Goal: Information Seeking & Learning: Learn about a topic

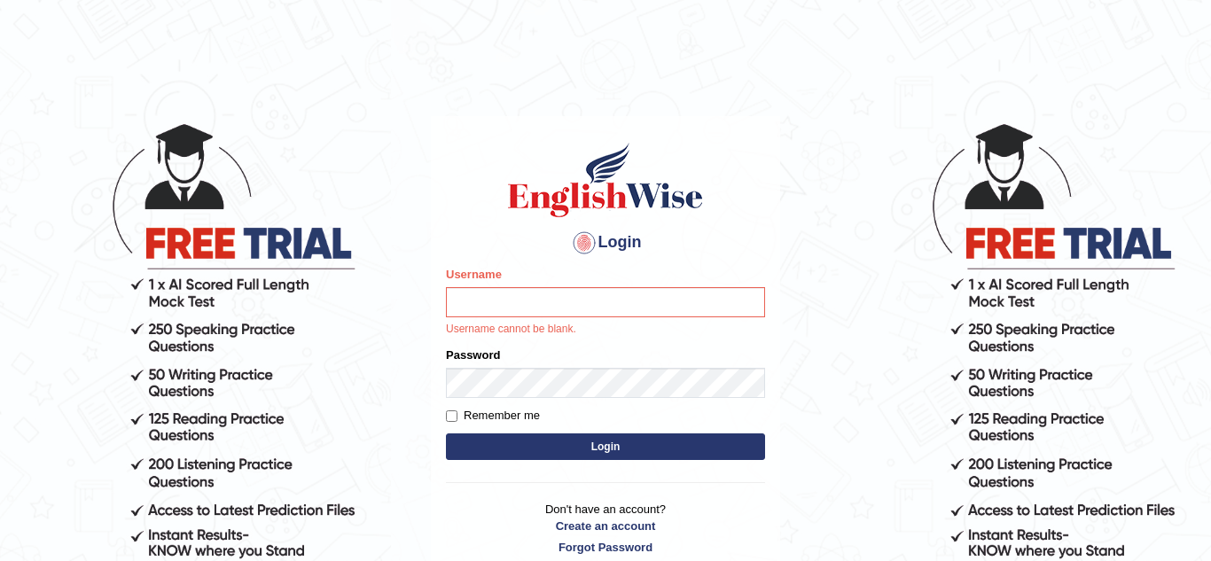
click at [625, 22] on html "Login Please fix the following errors: Username Username cannot be blank. Passw…" at bounding box center [605, 280] width 1211 height 561
click at [546, 293] on input "Username" at bounding box center [605, 302] width 319 height 30
type input "KuljeetB"
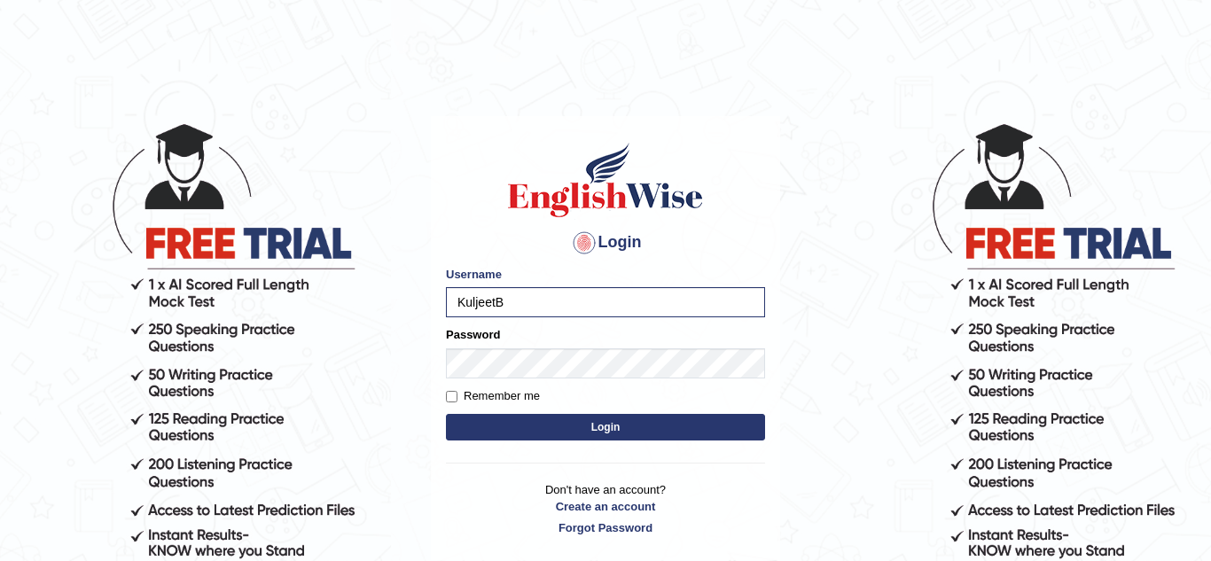
click at [581, 420] on button "Login" at bounding box center [605, 427] width 319 height 27
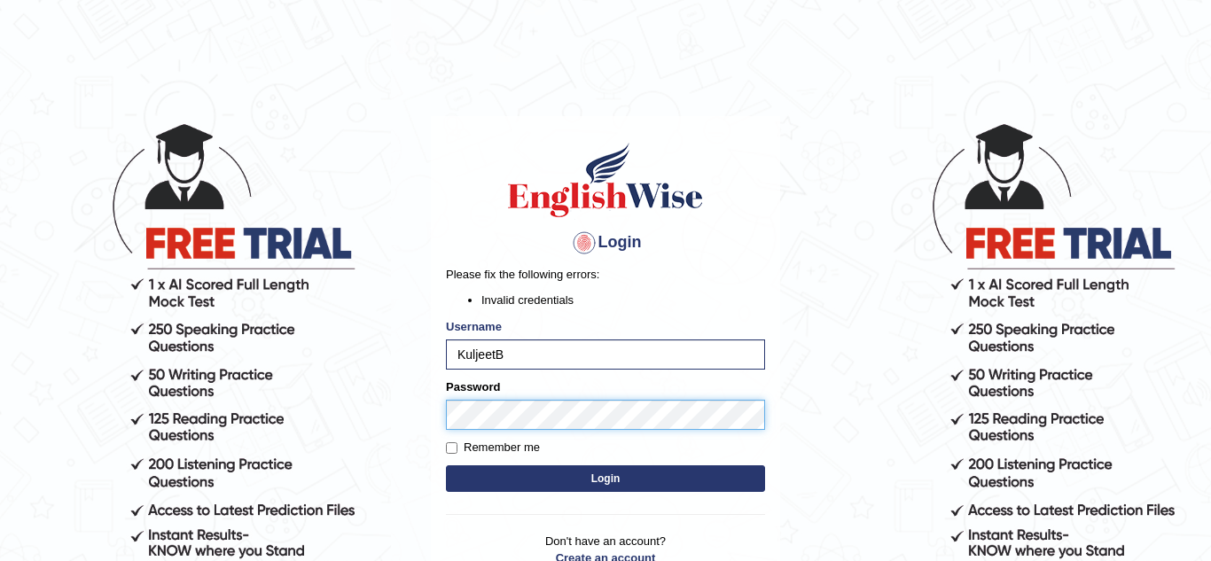
click at [446, 465] on button "Login" at bounding box center [605, 478] width 319 height 27
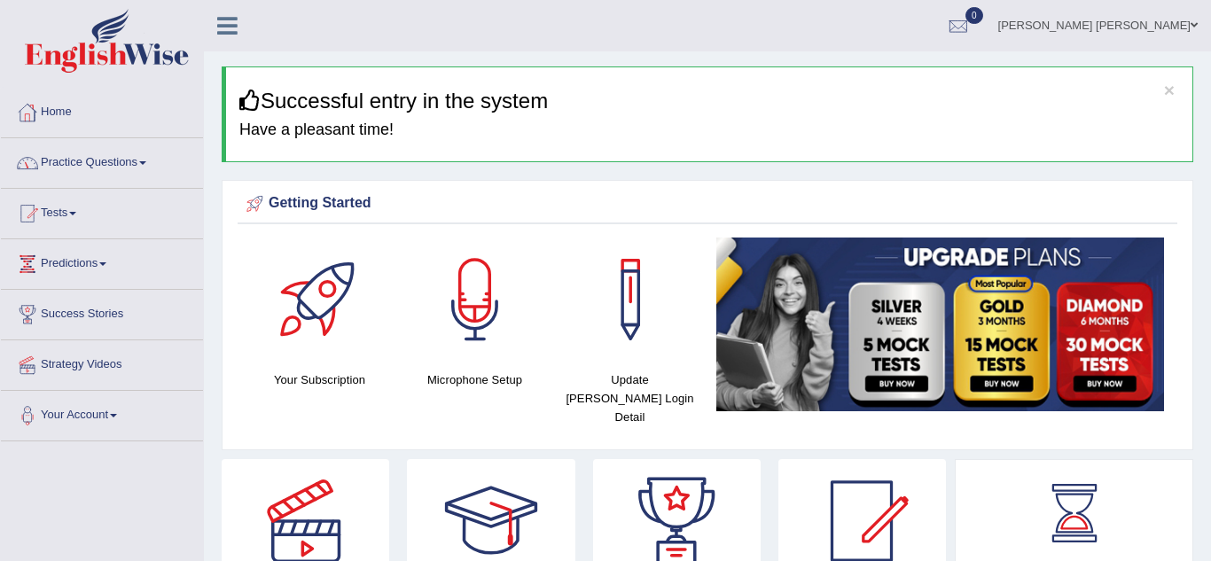
click at [153, 164] on link "Practice Questions" at bounding box center [102, 160] width 202 height 44
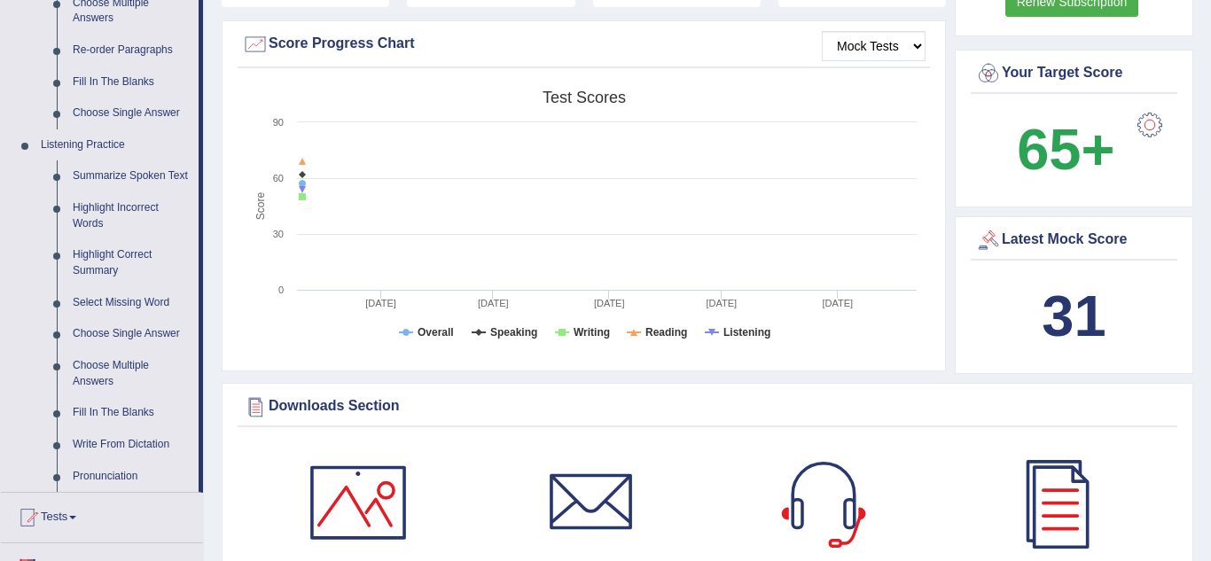
scroll to position [674, 0]
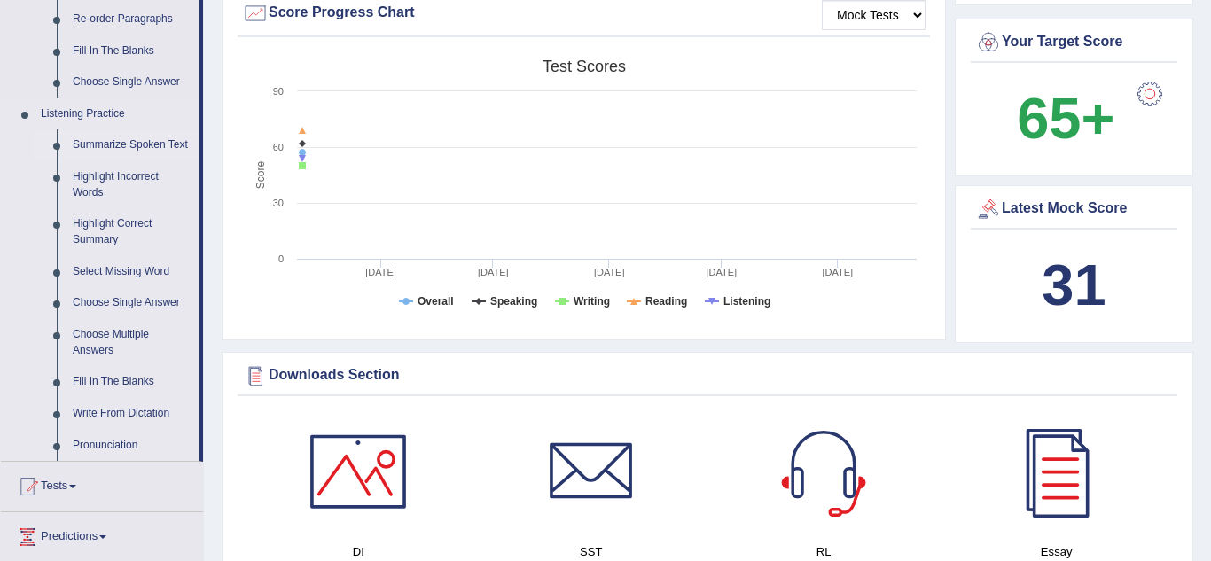
click at [118, 150] on link "Summarize Spoken Text" at bounding box center [132, 145] width 134 height 32
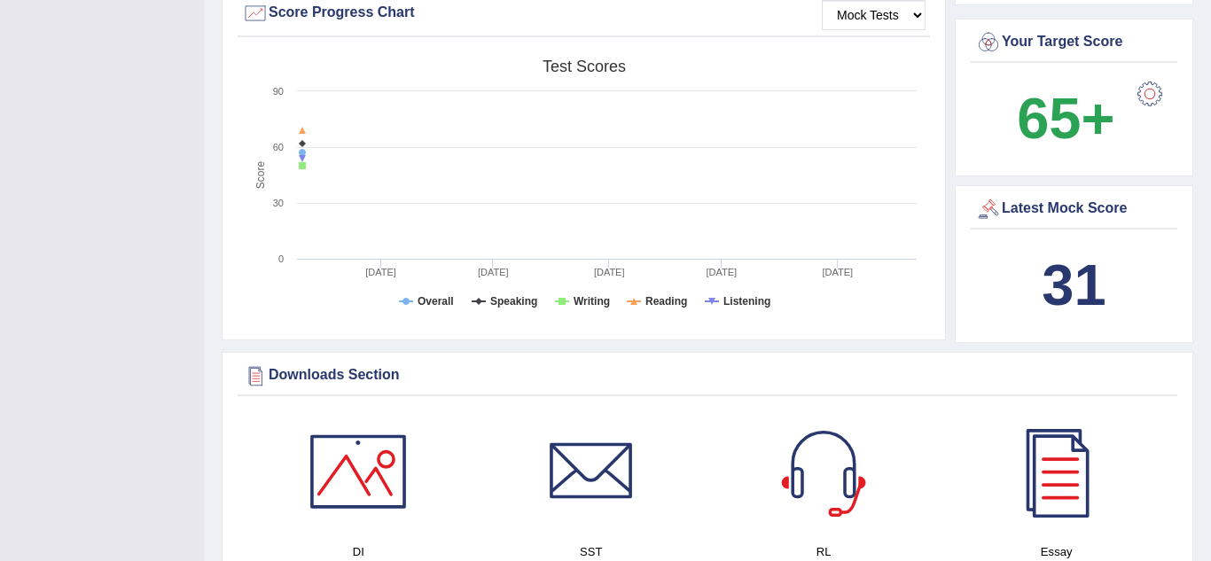
scroll to position [205, 0]
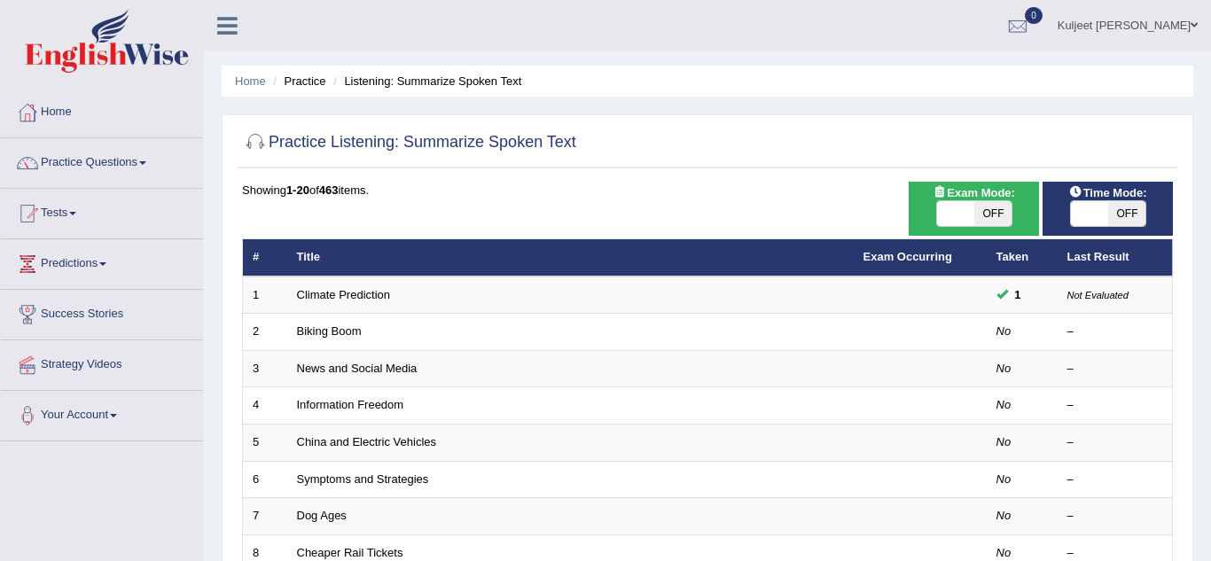
click at [133, 162] on link "Practice Questions" at bounding box center [102, 160] width 202 height 44
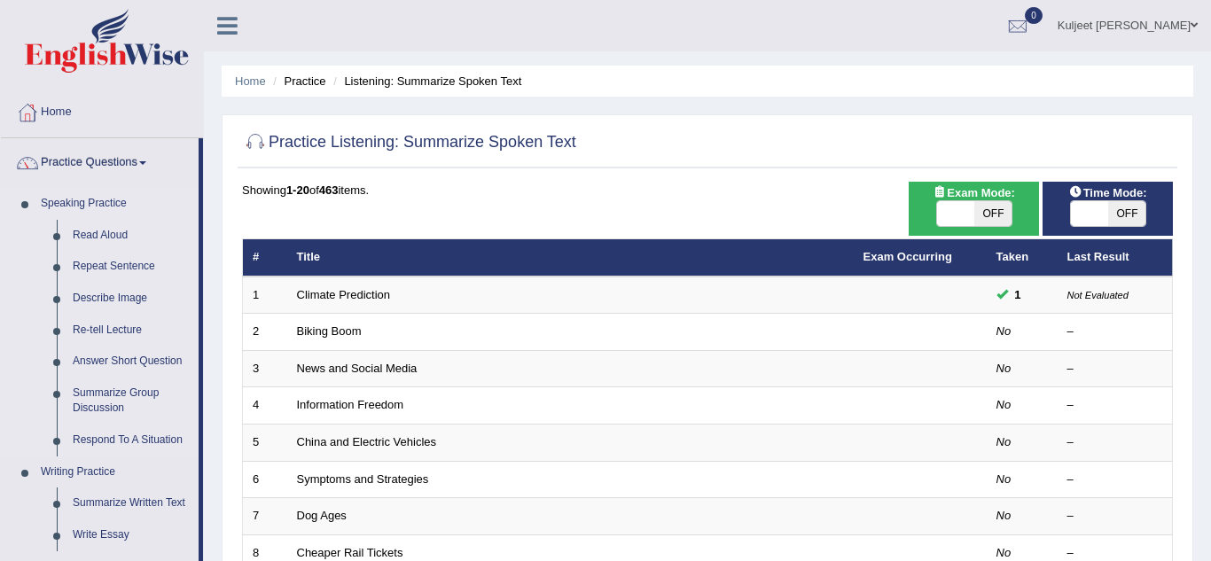
click at [17, 286] on li "Speaking Practice Read Aloud Repeat Sentence Describe Image Re-tell Lecture Ans…" at bounding box center [100, 322] width 198 height 269
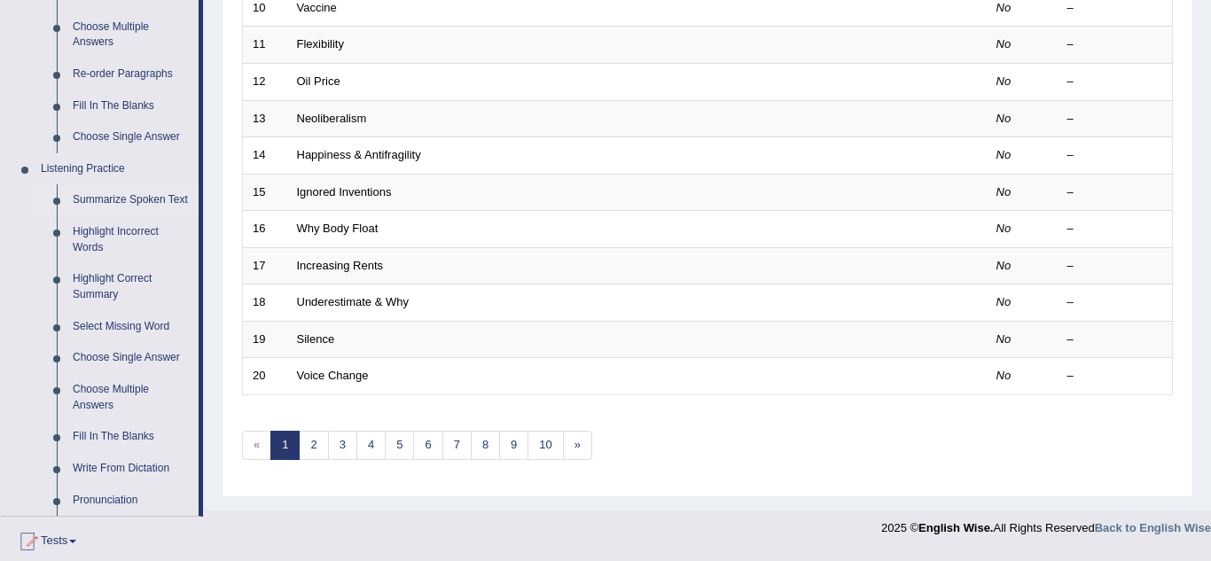
scroll to position [638, 0]
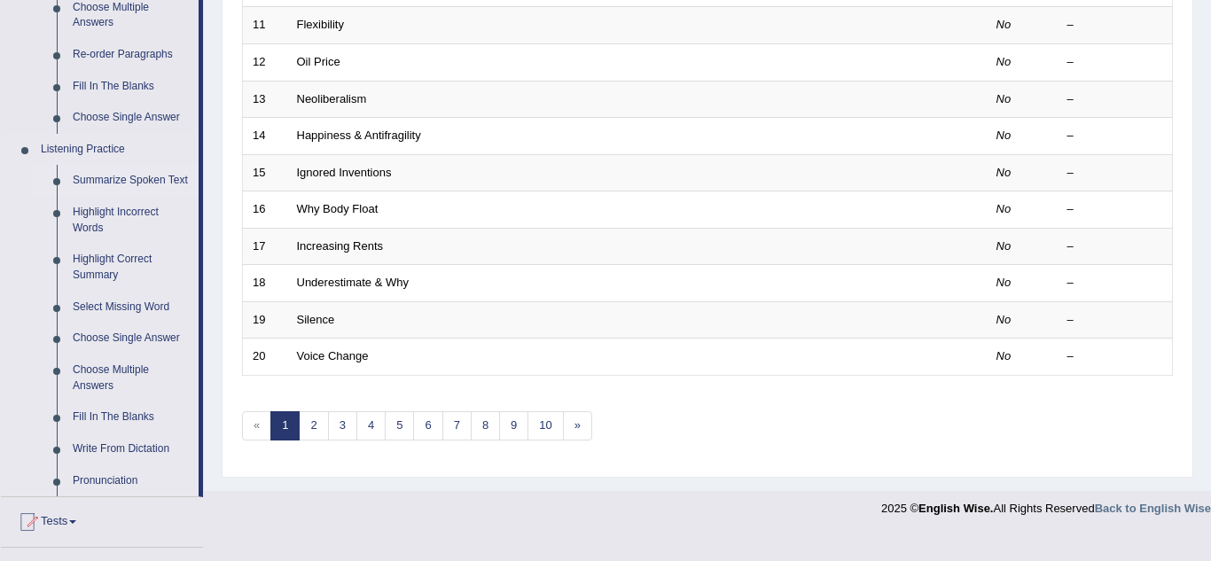
click at [150, 178] on link "Summarize Spoken Text" at bounding box center [132, 181] width 134 height 32
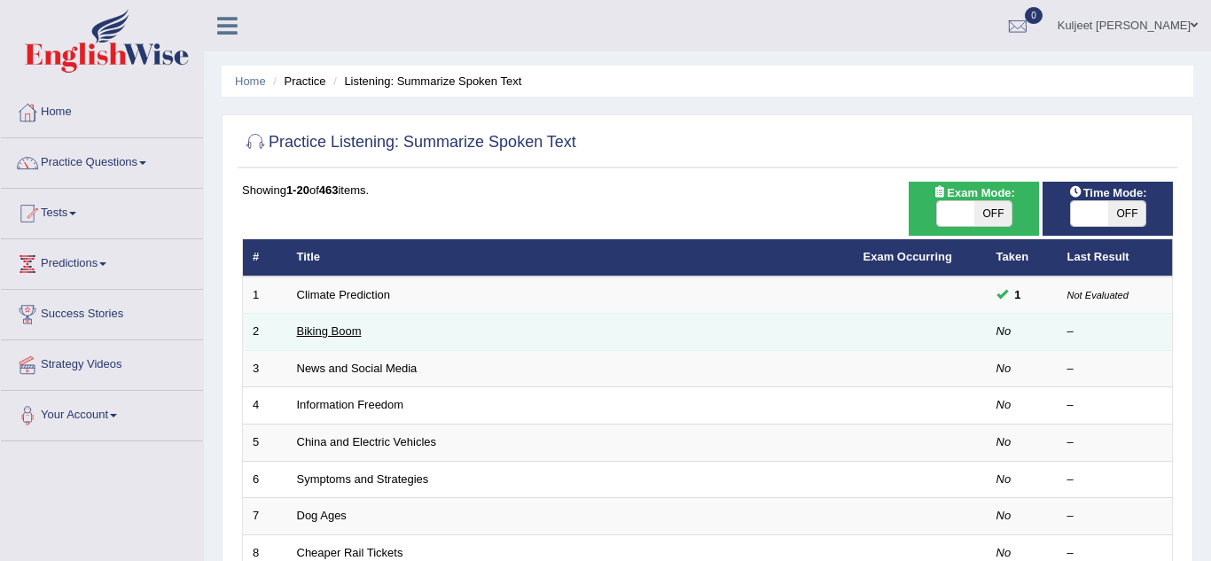
click at [315, 330] on link "Biking Boom" at bounding box center [329, 330] width 65 height 13
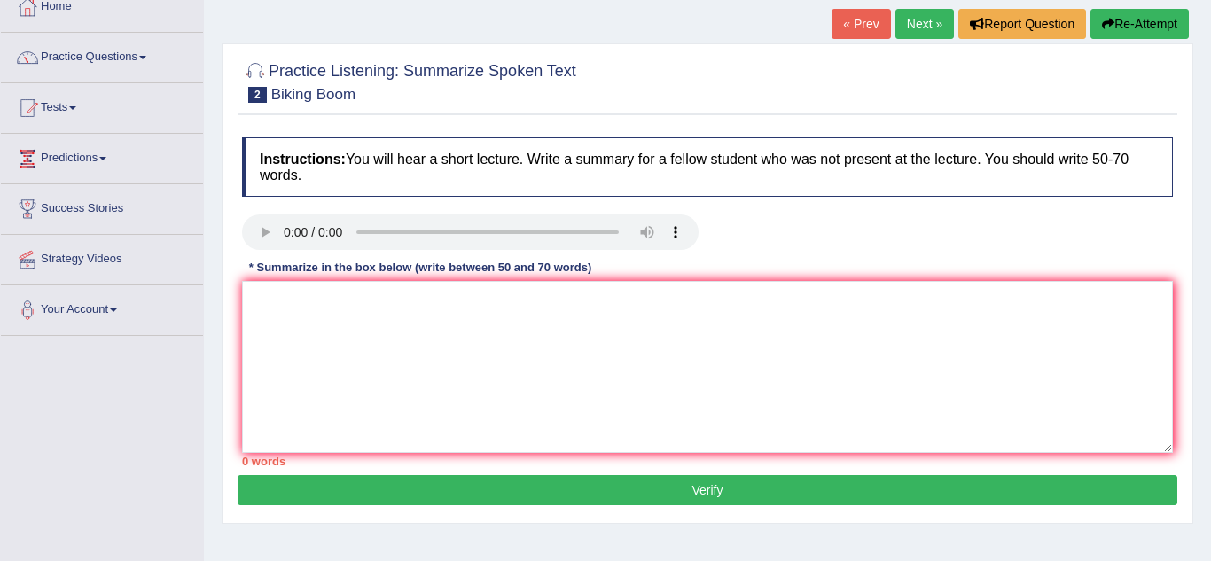
scroll to position [106, 0]
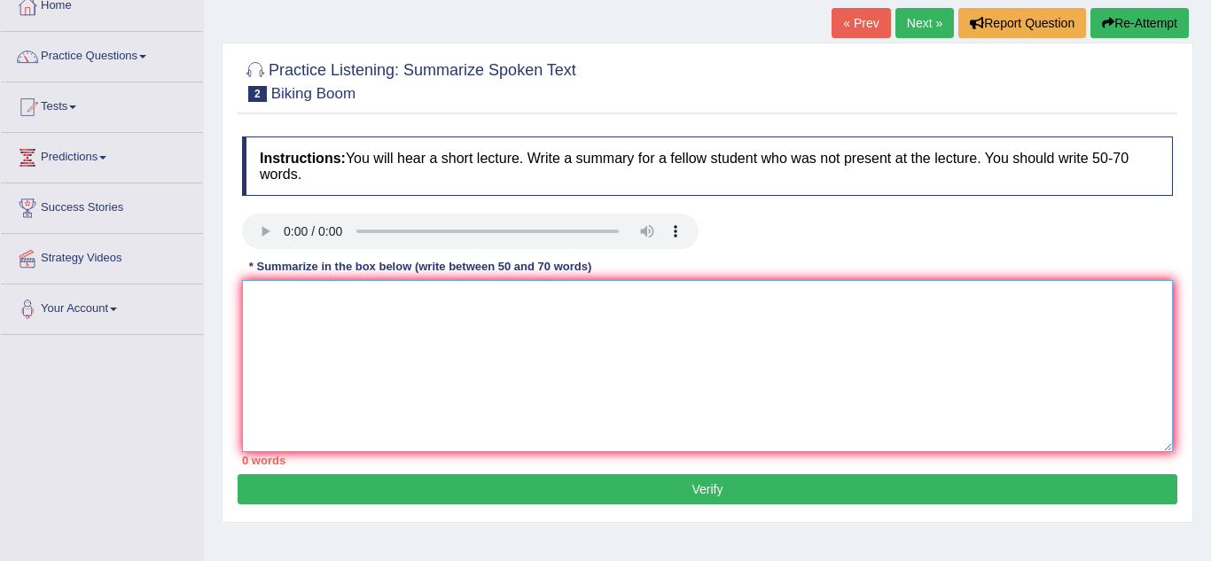
click at [291, 332] on textarea at bounding box center [707, 366] width 931 height 172
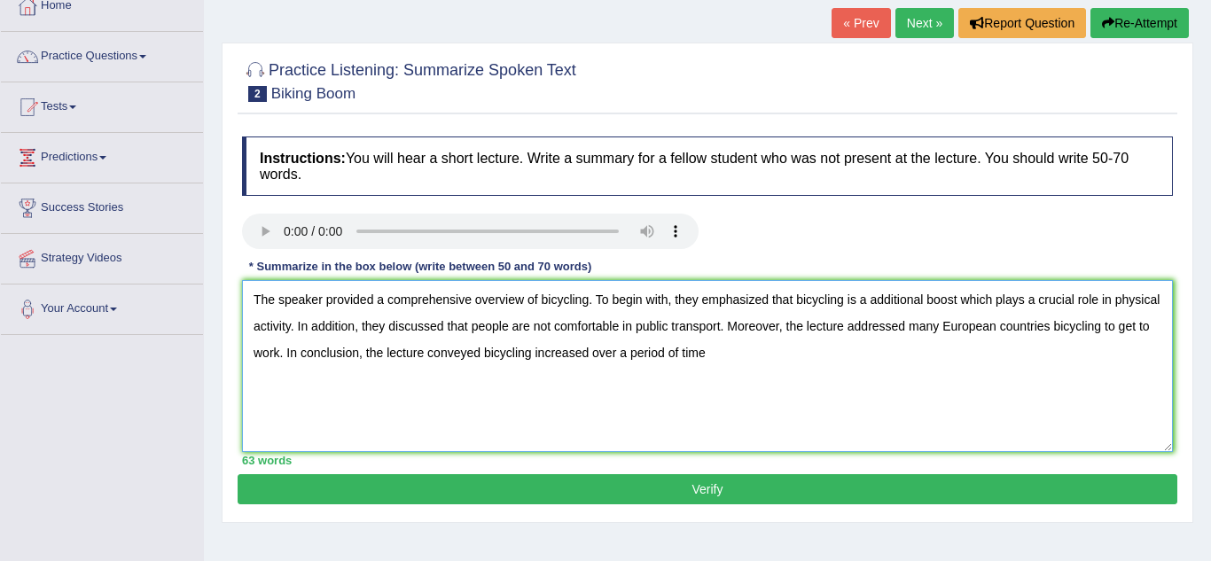
click at [859, 305] on textarea "The speaker provided a comprehensive overview of bicycling. To begin with, they…" at bounding box center [707, 366] width 931 height 172
click at [857, 301] on textarea "The speaker provided a comprehensive overview of bicycling. To begin with, they…" at bounding box center [707, 366] width 931 height 172
click at [701, 352] on textarea "The speaker provided a comprehensive overview of bicycling. To begin with, they…" at bounding box center [707, 366] width 931 height 172
type textarea "The speaker provided a comprehensive overview of bicycling. To begin with, they…"
click at [671, 500] on button "Verify" at bounding box center [708, 489] width 940 height 30
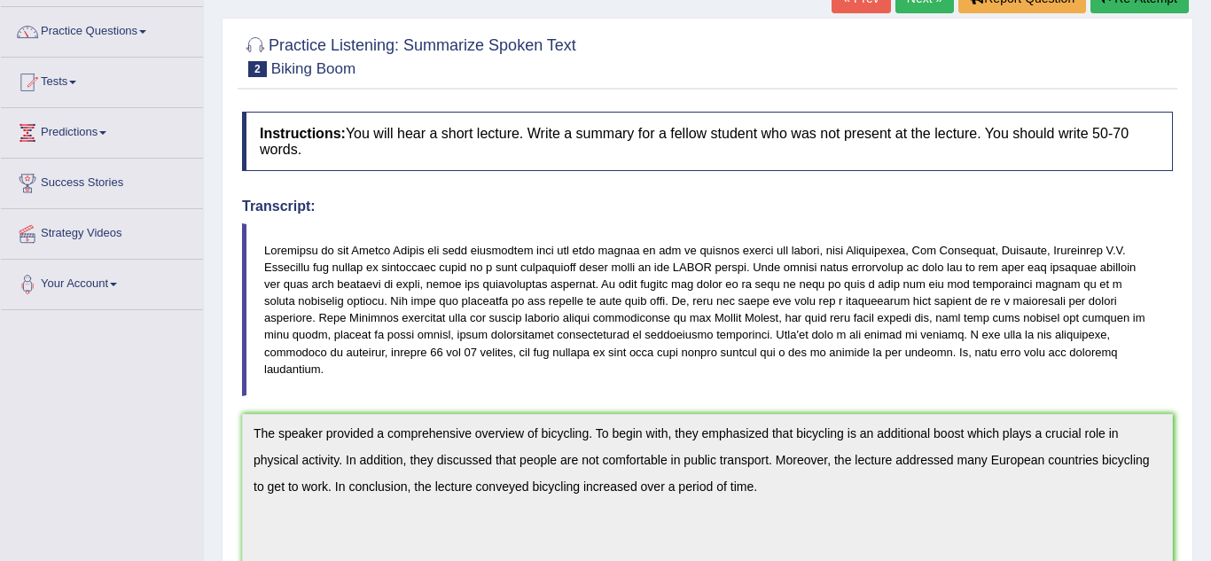
scroll to position [35, 0]
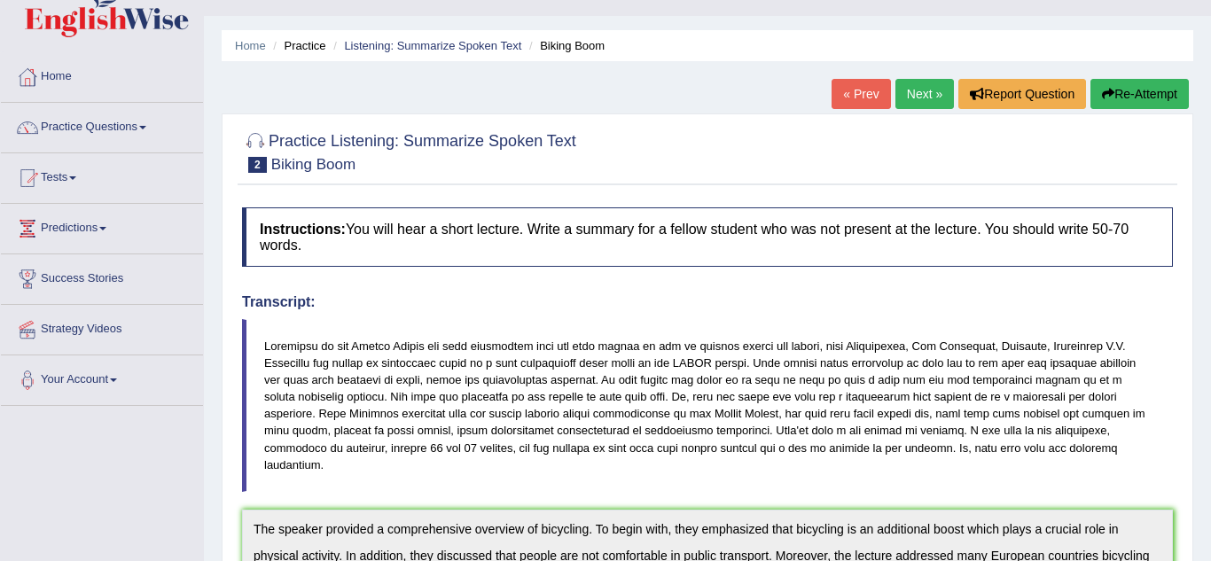
click at [935, 90] on link "Next »" at bounding box center [924, 94] width 59 height 30
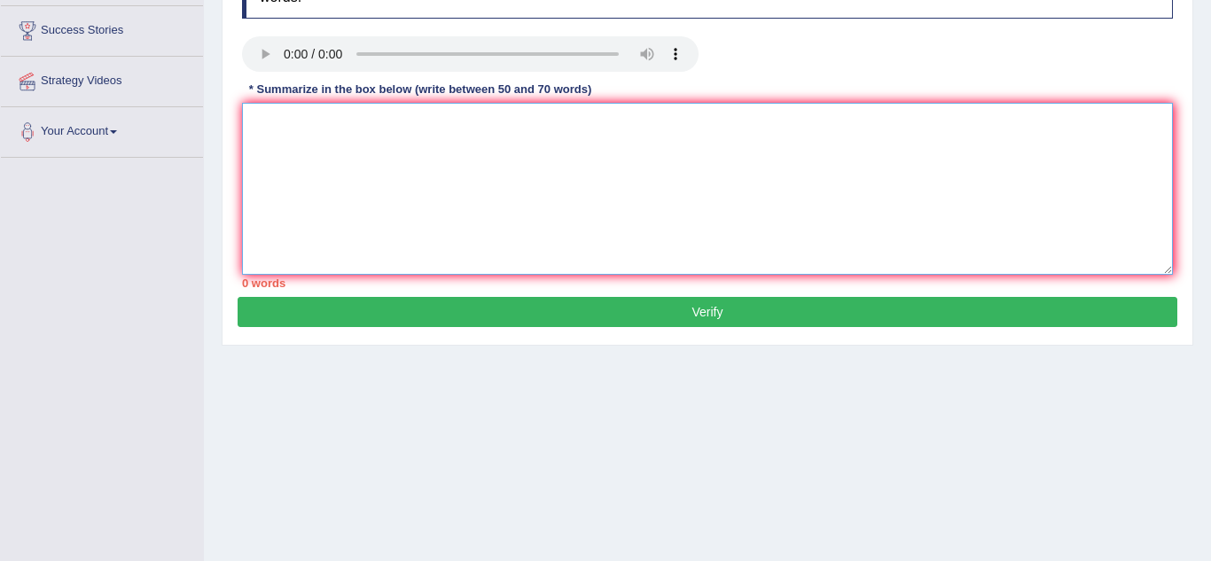
click at [269, 113] on textarea at bounding box center [707, 189] width 931 height 172
type textarea "The speaker provided a comprehensive overview of"
click at [687, 305] on button "Verify" at bounding box center [708, 312] width 940 height 30
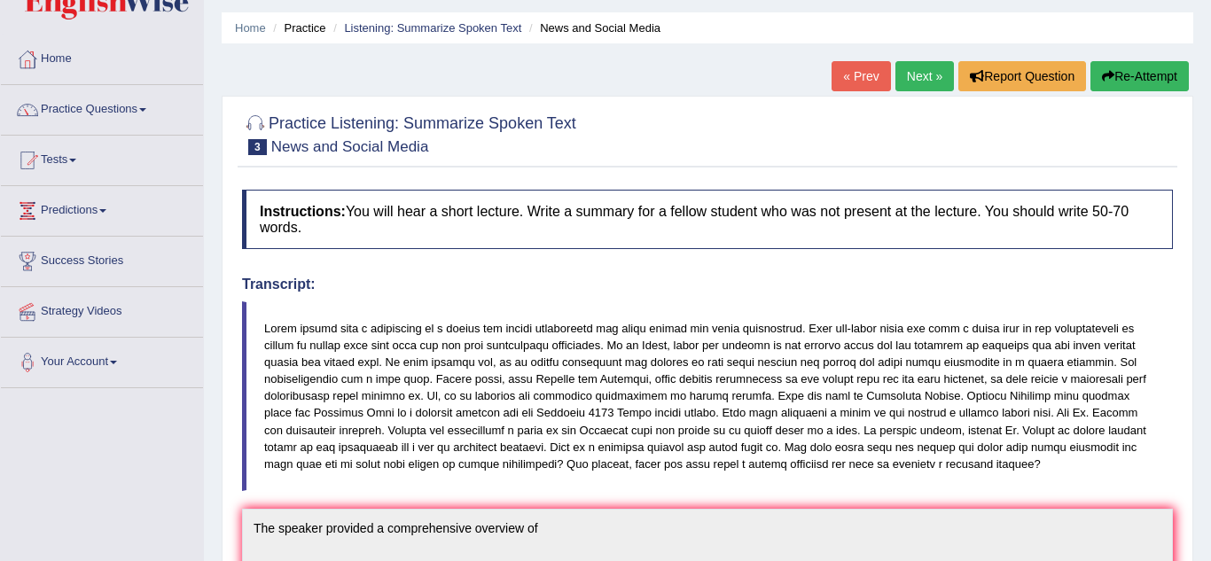
scroll to position [35, 0]
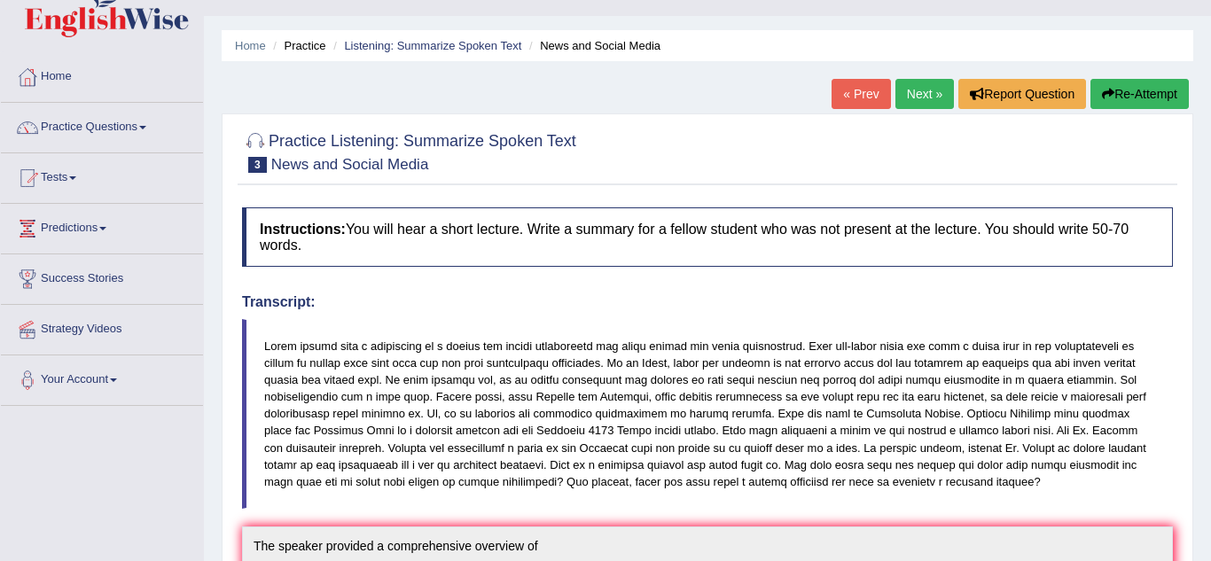
click at [858, 96] on link "« Prev" at bounding box center [860, 94] width 59 height 30
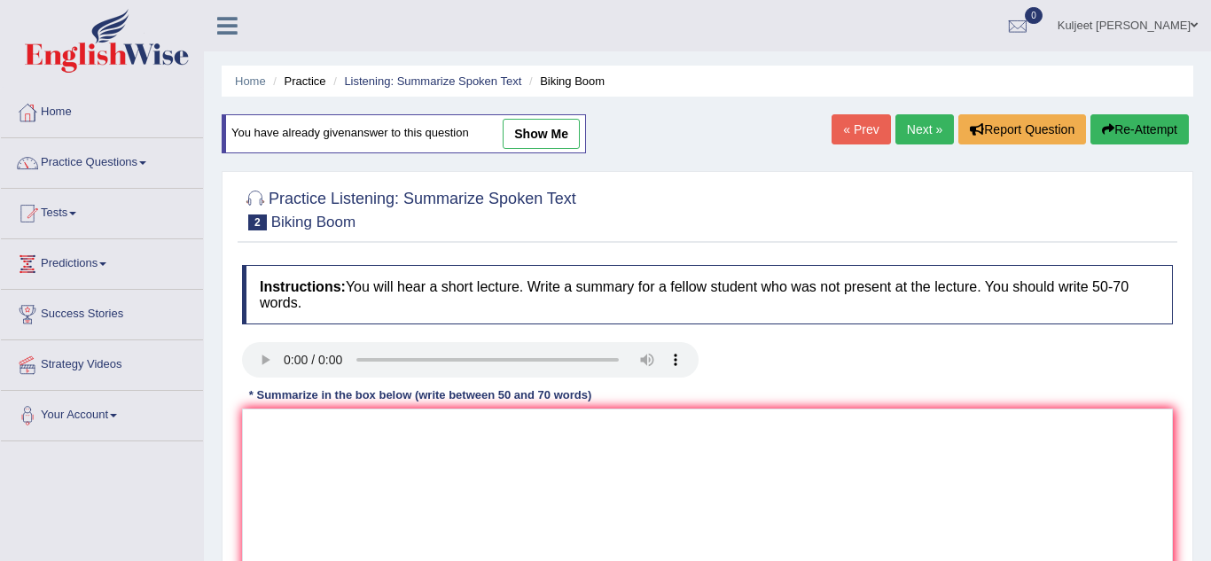
click at [916, 137] on link "Next »" at bounding box center [924, 129] width 59 height 30
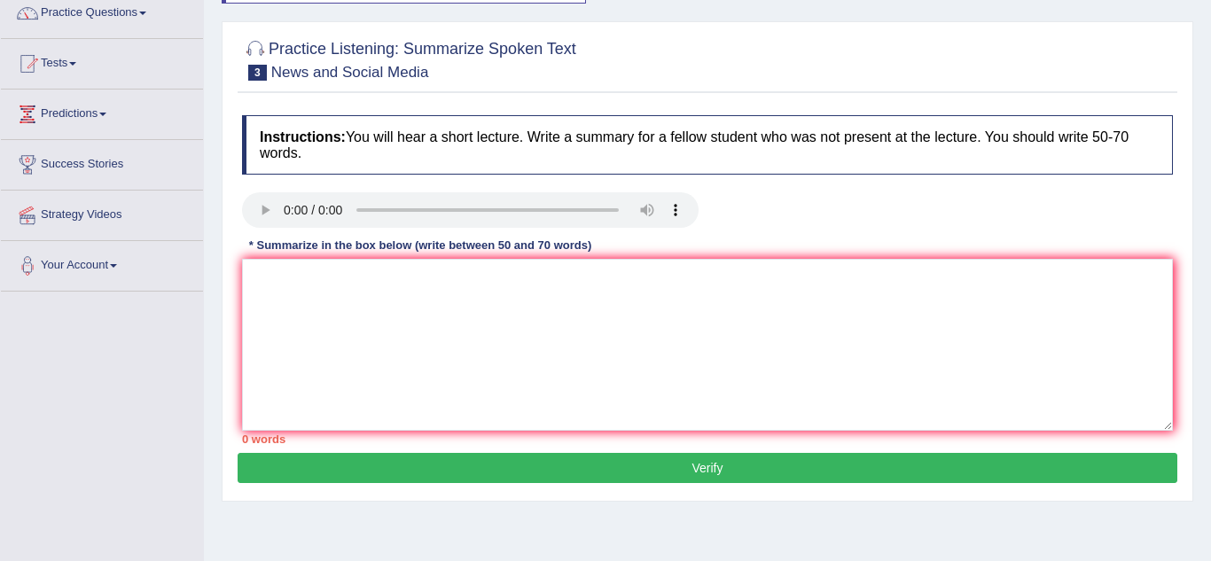
scroll to position [177, 0]
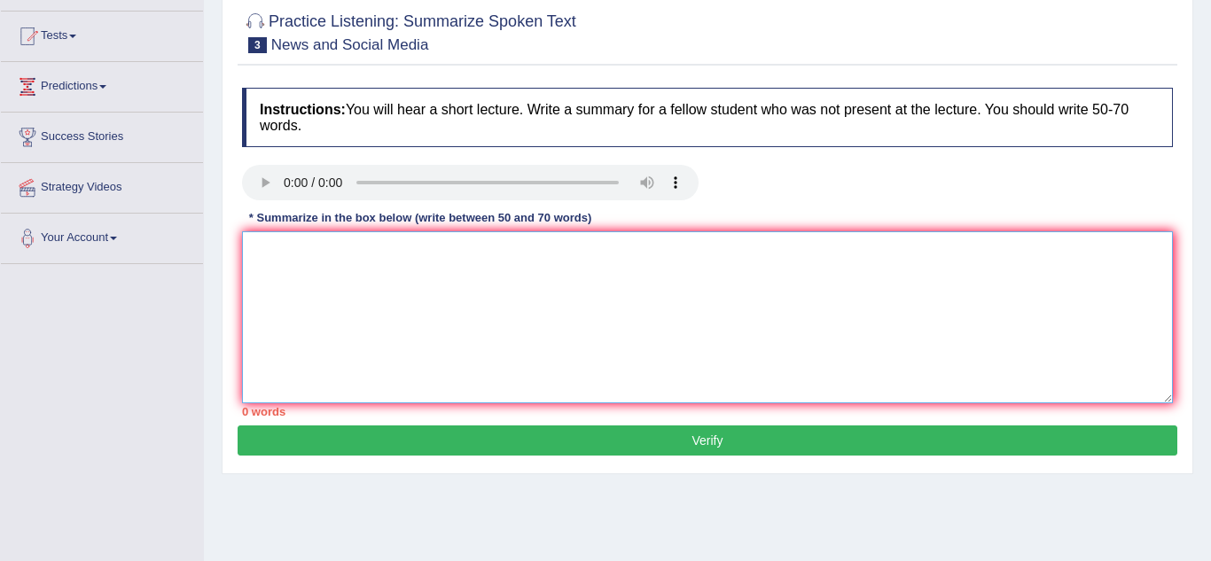
click at [335, 280] on textarea at bounding box center [707, 317] width 931 height 172
type textarea "t"
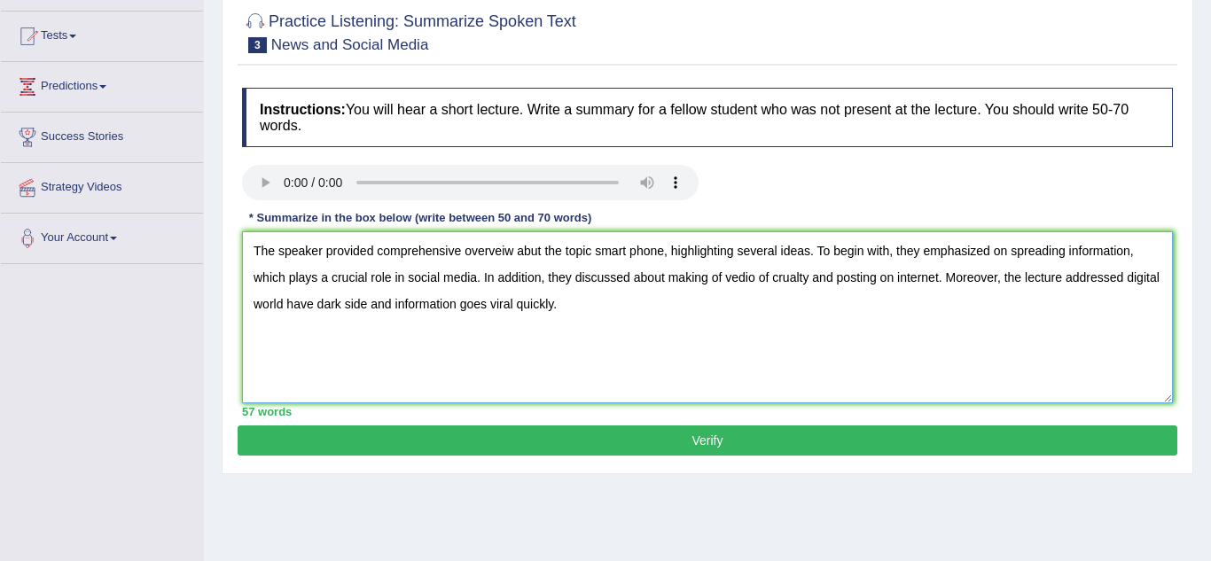
click at [540, 294] on textarea "The speaker provided comprehensive overveiw abut the topic smart phone, highlig…" at bounding box center [707, 317] width 931 height 172
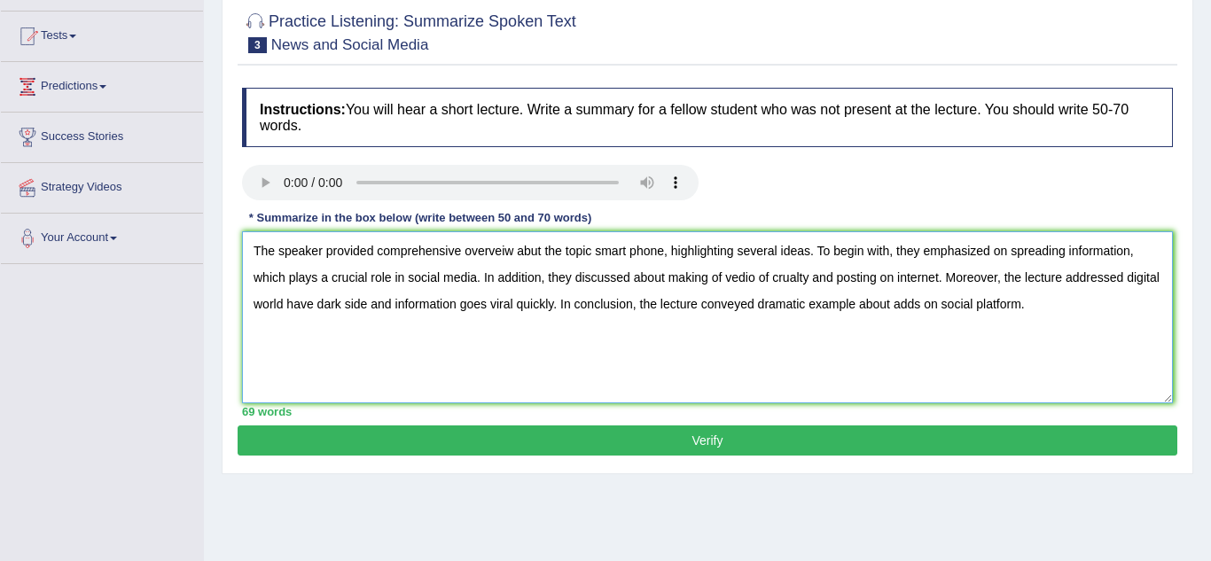
click at [524, 254] on textarea "The speaker provided comprehensive overveiw abut the topic smart phone, highlig…" at bounding box center [707, 317] width 931 height 172
type textarea "The speaker provided comprehensive overveiw about the topic smart phone, highli…"
click at [762, 447] on button "Verify" at bounding box center [708, 440] width 940 height 30
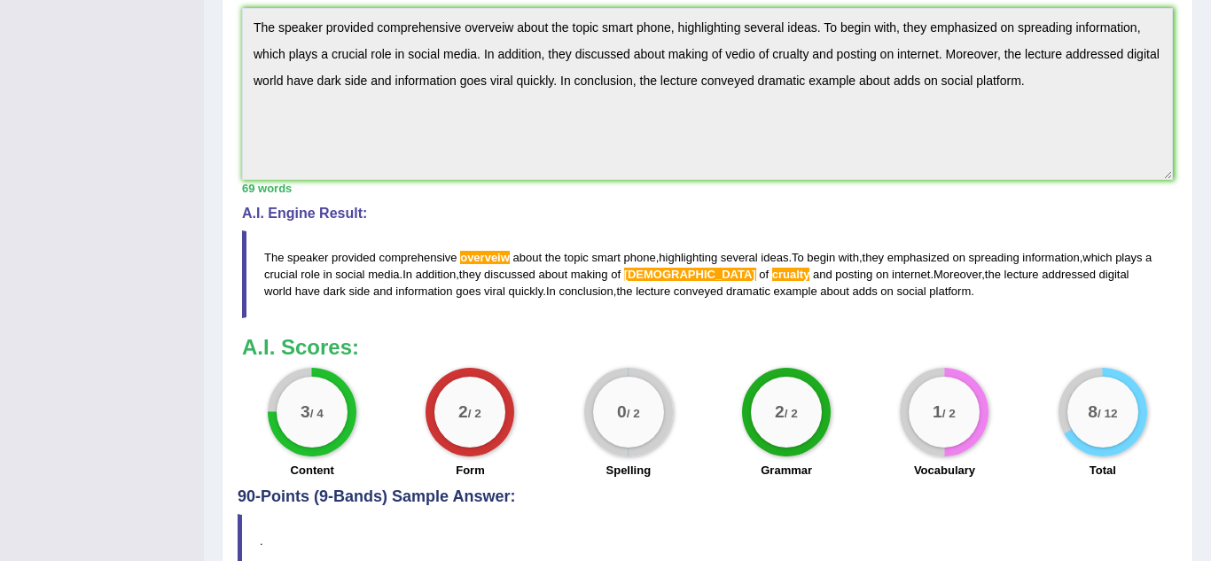
scroll to position [567, 0]
